Goal: Find specific page/section: Find specific page/section

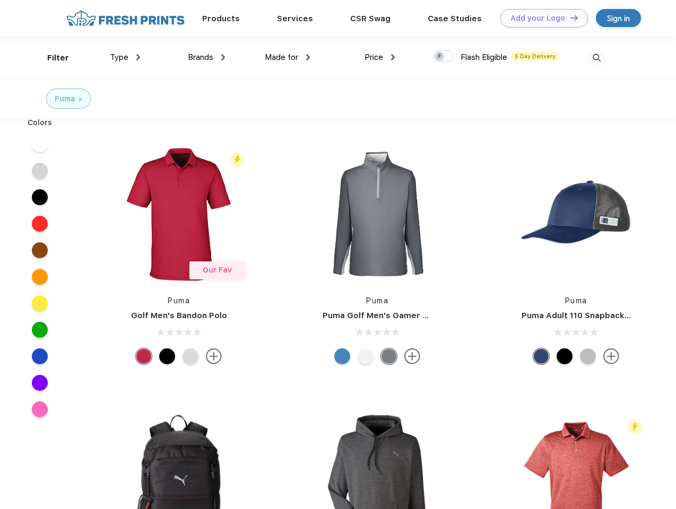
click at [540, 18] on link "Add your Logo Design Tool" at bounding box center [544, 18] width 88 height 19
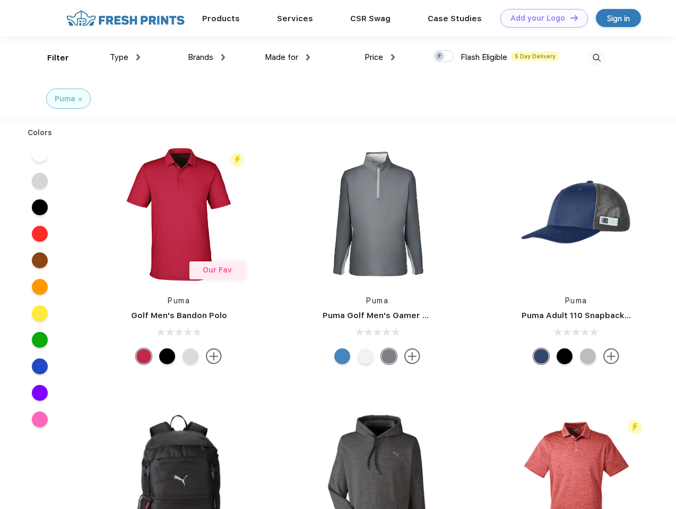
click at [0, 0] on div "Design Tool" at bounding box center [0, 0] width 0 height 0
click at [569, 18] on link "Add your Logo Design Tool" at bounding box center [544, 18] width 88 height 19
click at [51, 58] on div "Filter" at bounding box center [58, 58] width 22 height 12
click at [125, 57] on span "Type" at bounding box center [119, 58] width 19 height 10
click at [206, 57] on span "Brands" at bounding box center [200, 58] width 25 height 10
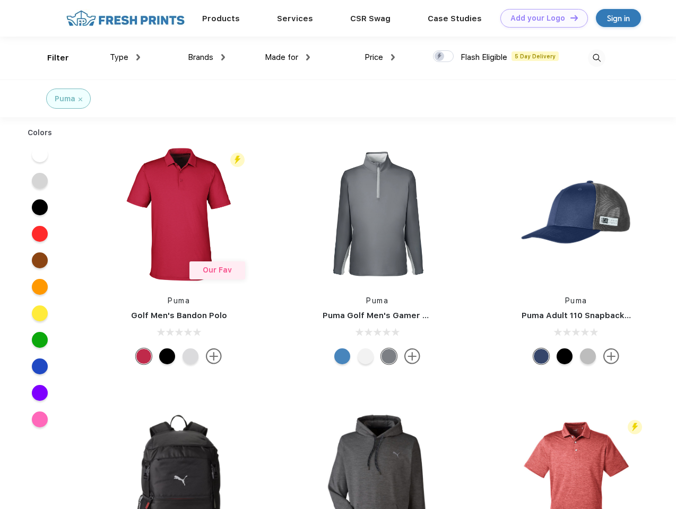
click at [287, 57] on span "Made for" at bounding box center [281, 58] width 33 height 10
click at [380, 57] on span "Price" at bounding box center [373, 58] width 19 height 10
click at [443, 57] on div at bounding box center [443, 56] width 21 height 12
click at [440, 57] on input "checkbox" at bounding box center [436, 53] width 7 height 7
click at [596, 58] on img at bounding box center [597, 58] width 18 height 18
